Goal: Information Seeking & Learning: Find specific fact

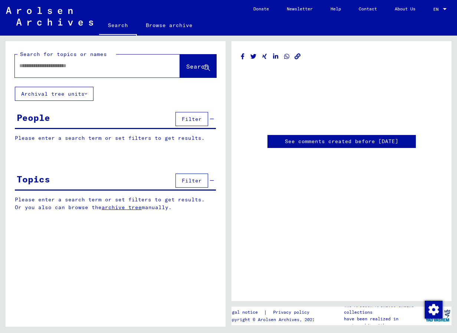
type input "********"
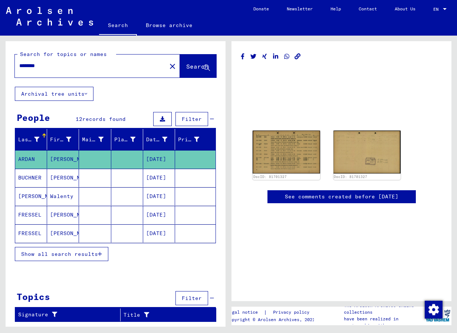
click at [57, 213] on mat-cell "[PERSON_NAME]" at bounding box center [63, 215] width 32 height 18
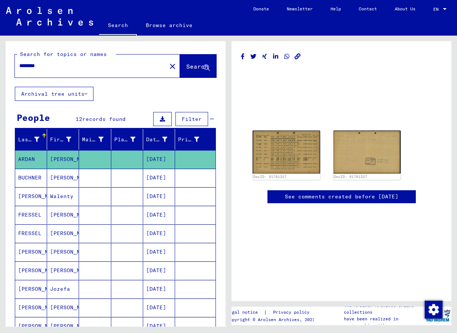
click at [63, 234] on mat-cell "[PERSON_NAME]" at bounding box center [63, 234] width 32 height 18
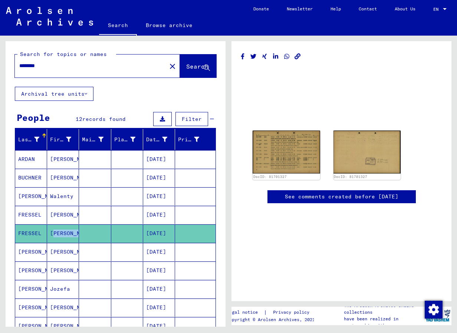
click at [63, 234] on mat-cell "[PERSON_NAME]" at bounding box center [63, 234] width 32 height 18
click at [60, 234] on mat-cell "[PERSON_NAME]" at bounding box center [63, 234] width 32 height 18
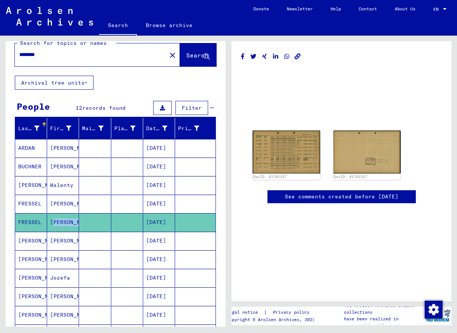
scroll to position [12, 0]
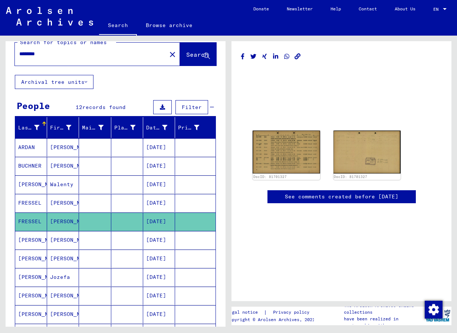
click at [117, 200] on mat-cell at bounding box center [127, 203] width 32 height 18
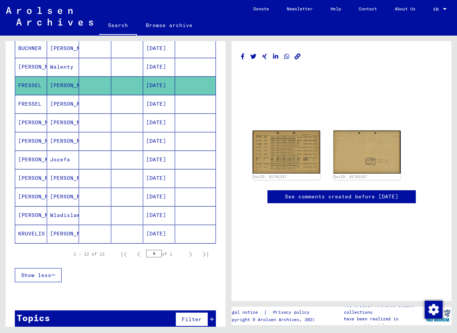
scroll to position [140, 0]
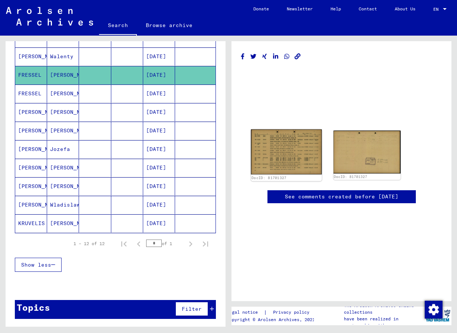
click at [298, 154] on img at bounding box center [286, 152] width 71 height 45
